Goal: Find specific page/section: Find specific page/section

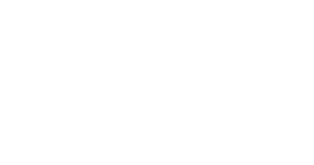
scroll to position [838, 0]
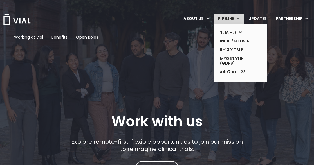
click at [238, 18] on link "PIPELINE" at bounding box center [229, 19] width 30 height 10
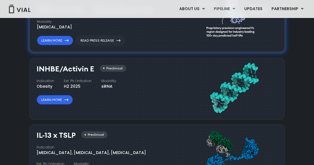
scroll to position [436, 0]
